Goal: Information Seeking & Learning: Learn about a topic

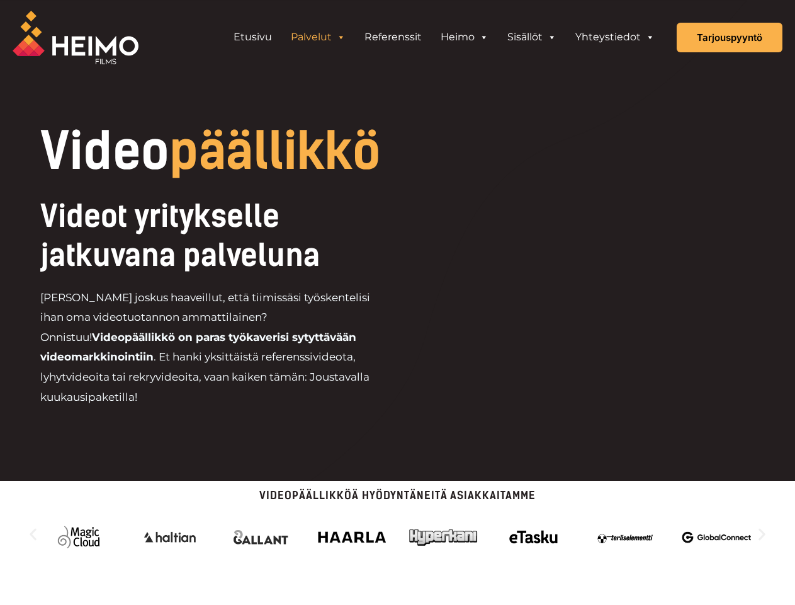
click at [397, 302] on div "Videot yritykselle jatkuvana palveluna [PERSON_NAME] joskus haaveillut, että ti…" at bounding box center [256, 307] width 432 height 221
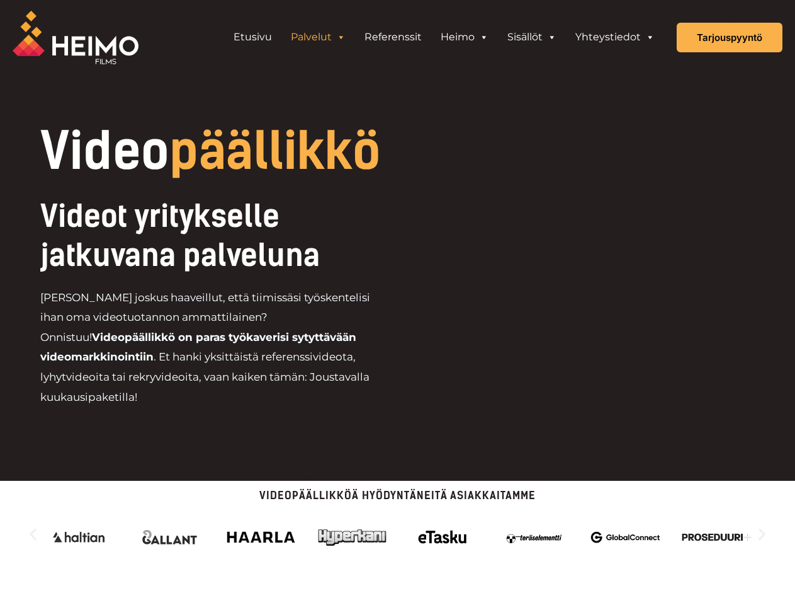
click at [319, 37] on link "Palvelut" at bounding box center [319, 37] width 74 height 25
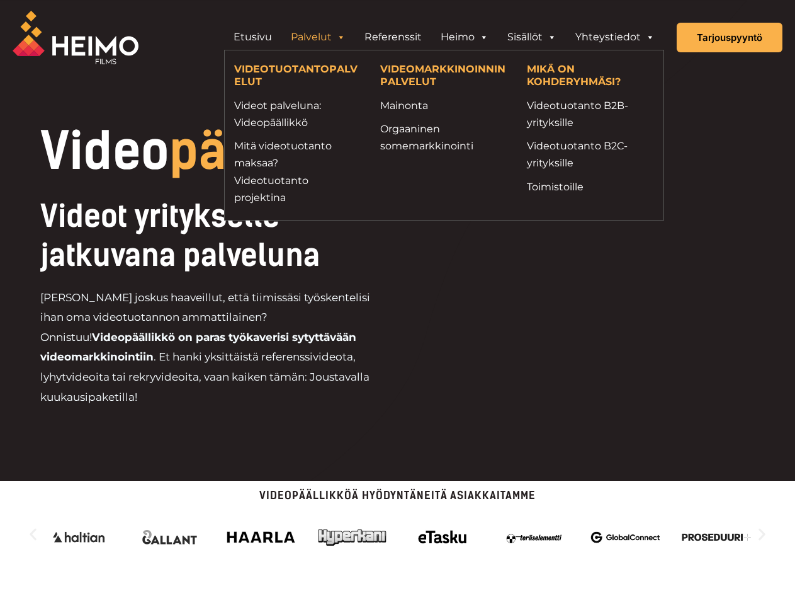
click at [341, 37] on span "Header Widget 1" at bounding box center [341, 37] width 10 height 25
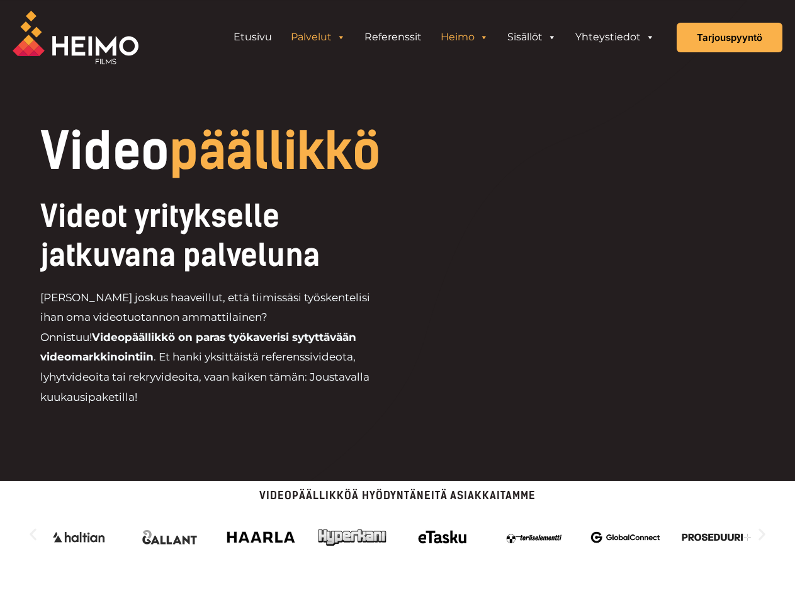
click at [465, 37] on link "Heimo" at bounding box center [464, 37] width 67 height 25
click at [484, 37] on span "Header Widget 1" at bounding box center [484, 37] width 10 height 25
click at [532, 37] on link "Sisällöt" at bounding box center [532, 37] width 68 height 25
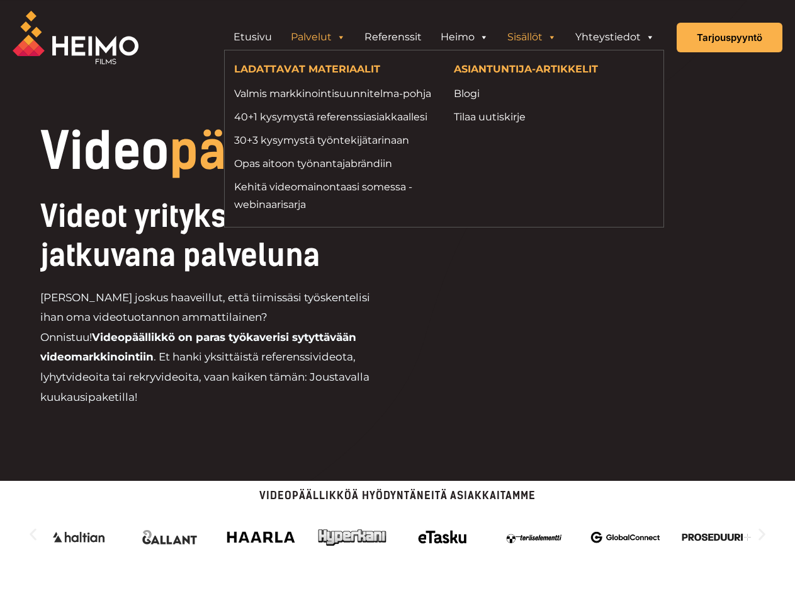
click at [552, 37] on span "Header Widget 1" at bounding box center [552, 37] width 10 height 25
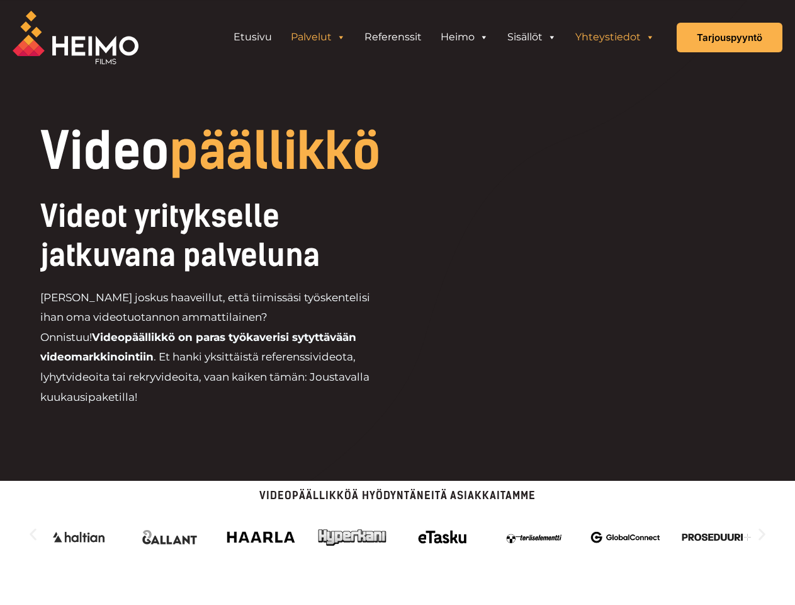
click at [650, 37] on span "Header Widget 1" at bounding box center [650, 37] width 10 height 25
click at [397, 520] on div "Karuselli | Vieritys vaakasuunnassa: Vasen ja oikea nuoli" at bounding box center [397, 537] width 707 height 35
click at [33, 526] on icon "Edellinen dia" at bounding box center [33, 534] width 16 height 16
